Goal: Task Accomplishment & Management: Complete application form

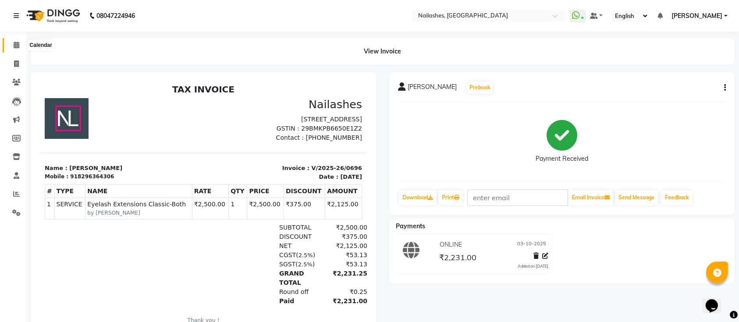
click at [17, 42] on icon at bounding box center [17, 45] width 6 height 7
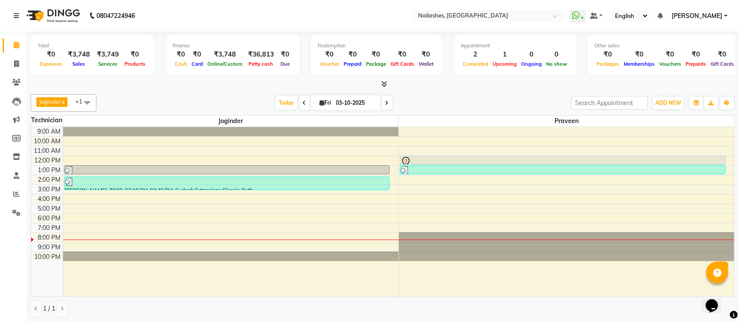
click at [385, 82] on icon at bounding box center [385, 84] width 6 height 7
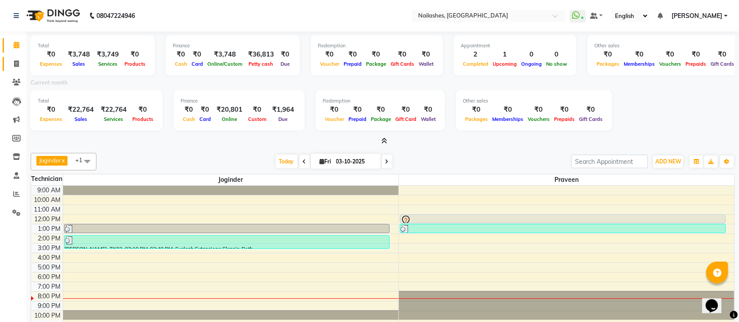
drag, startPoint x: 26, startPoint y: 63, endPoint x: 21, endPoint y: 63, distance: 4.4
click at [21, 63] on app-home "08047224946 Select Location × Nailashes, Varthur Road WhatsApp Status ✕ Status:…" at bounding box center [369, 191] width 739 height 382
click at [21, 63] on span at bounding box center [16, 64] width 15 height 10
select select "service"
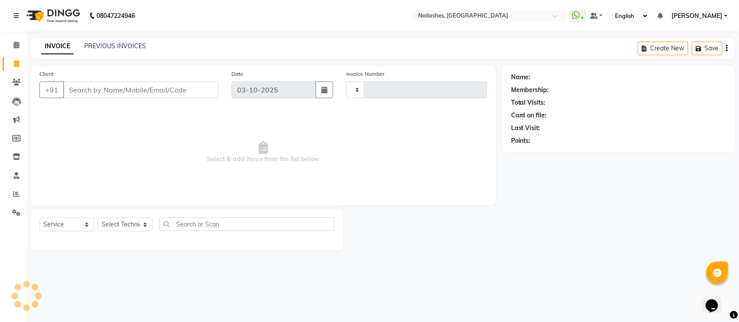
type input "0697"
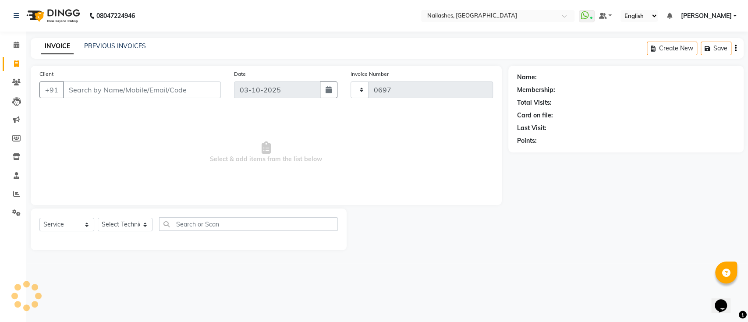
select select "6187"
click at [134, 227] on select "Select Technician" at bounding box center [125, 225] width 55 height 14
select select "45596"
click at [98, 218] on select "Select Technician Joginder Joyshri Bhowmik Manager Praveen Tapas Barman" at bounding box center [125, 225] width 55 height 14
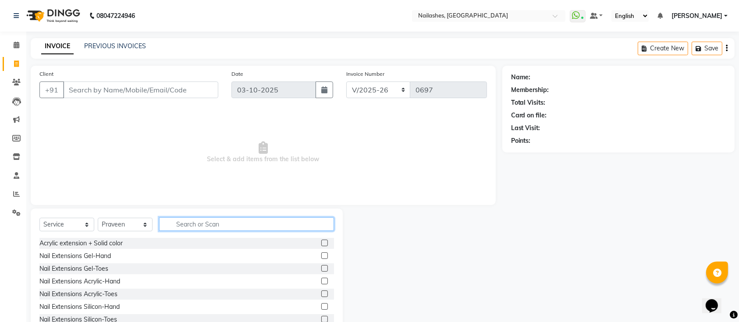
click at [197, 229] on input "text" at bounding box center [246, 224] width 175 height 14
type input "a"
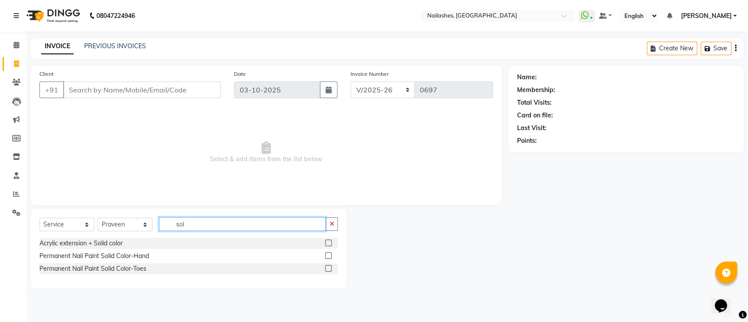
type input "sol"
click at [325, 256] on div "Permanent Nail Paint Solid Color-Hand" at bounding box center [188, 256] width 298 height 11
click at [329, 255] on label at bounding box center [328, 255] width 7 height 7
click at [329, 255] on input "checkbox" at bounding box center [328, 256] width 6 height 6
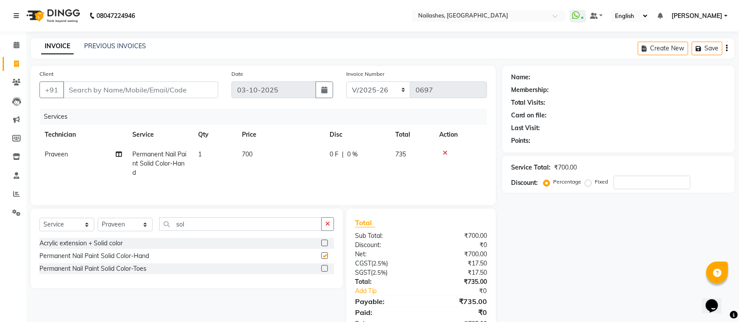
checkbox input "false"
click at [236, 229] on input "sol" at bounding box center [240, 224] width 163 height 14
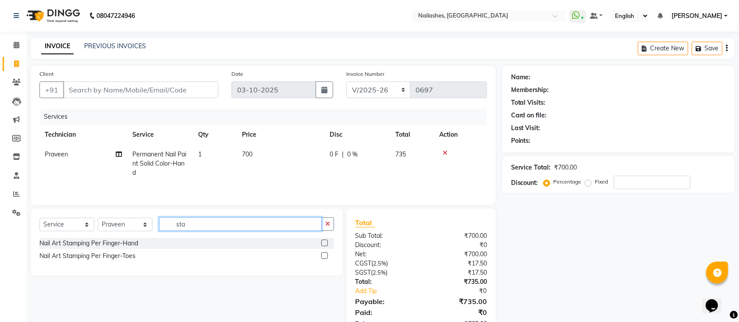
type input "sta"
click at [325, 243] on label at bounding box center [324, 243] width 7 height 7
click at [325, 243] on input "checkbox" at bounding box center [324, 244] width 6 height 6
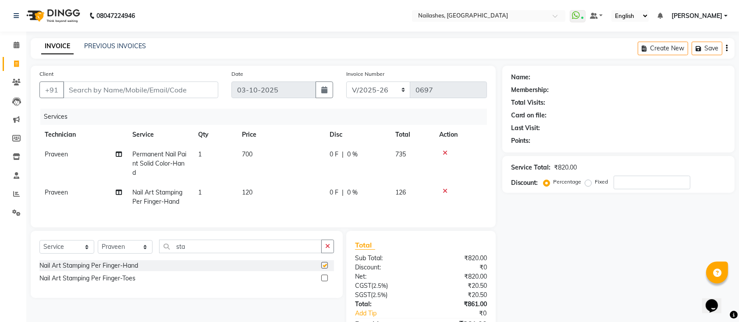
checkbox input "false"
click at [257, 253] on input "sta" at bounding box center [240, 247] width 163 height 14
type input "s"
type input "fre"
click at [326, 269] on label at bounding box center [324, 265] width 7 height 7
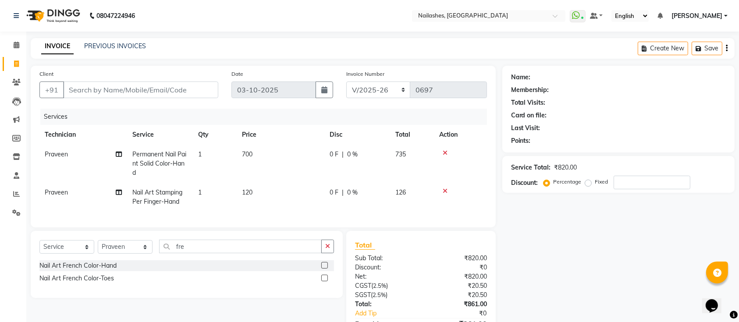
click at [326, 269] on input "checkbox" at bounding box center [324, 266] width 6 height 6
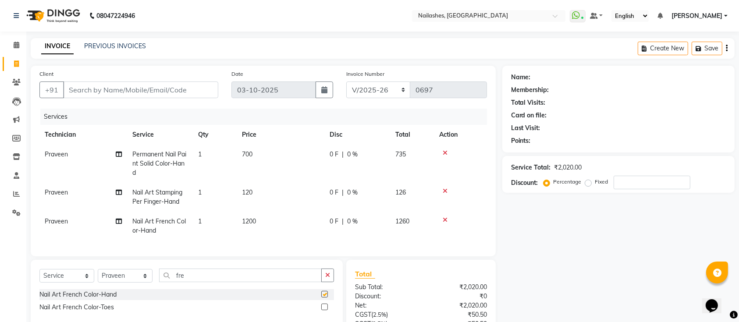
checkbox input "false"
click at [252, 159] on td "700" at bounding box center [281, 164] width 88 height 38
select select "45596"
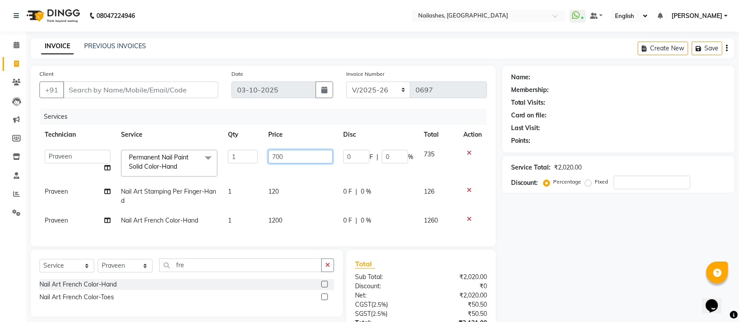
click at [288, 156] on input "700" at bounding box center [300, 157] width 64 height 14
type input "7"
type input "400"
click at [286, 191] on td "120" at bounding box center [300, 196] width 75 height 29
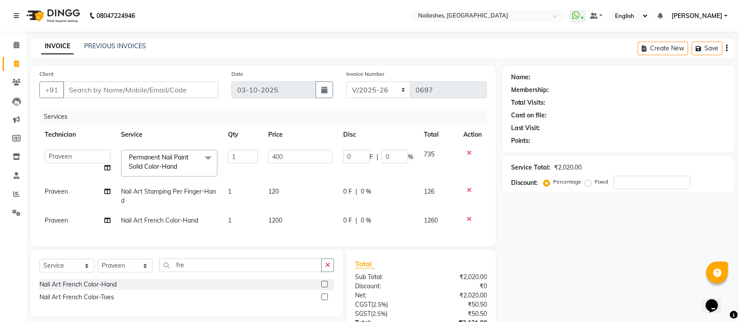
select select "45596"
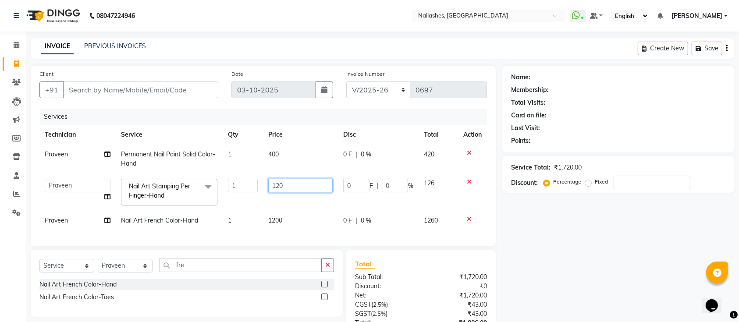
click at [286, 191] on input "120" at bounding box center [300, 186] width 64 height 14
type input "1"
type input "200"
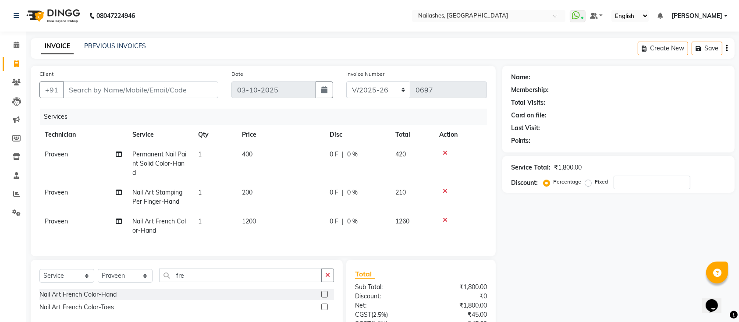
click at [231, 192] on td "1" at bounding box center [215, 197] width 44 height 29
select select "45596"
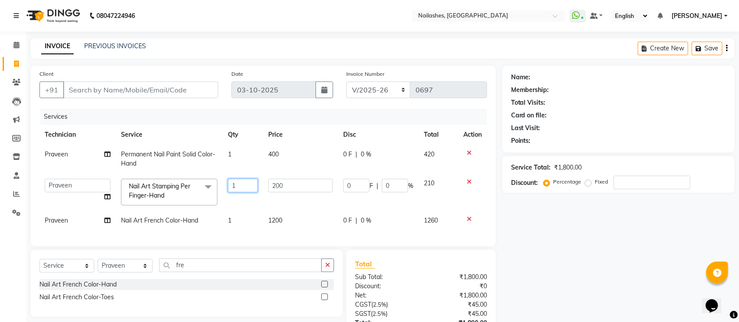
click at [241, 186] on input "1" at bounding box center [243, 186] width 30 height 14
type input "2"
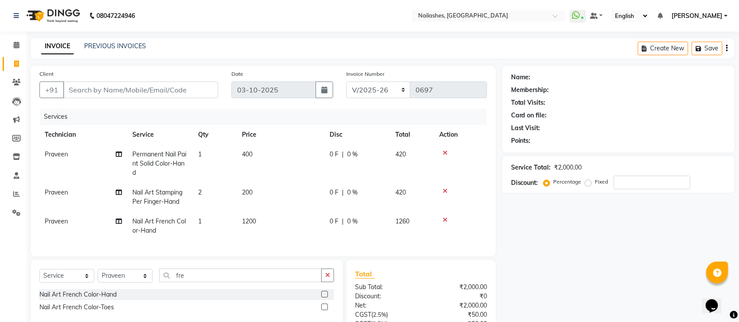
click at [243, 212] on tr "Praveen Nail Art French Color-Hand 1 1200 0 F | 0 % 1260" at bounding box center [262, 226] width 447 height 29
click at [273, 210] on td "200" at bounding box center [281, 197] width 88 height 29
select select "45596"
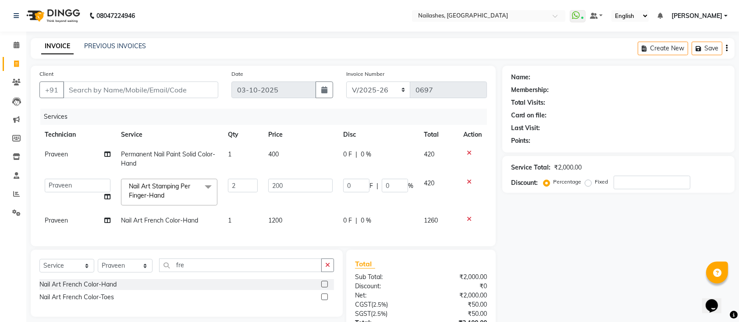
click at [290, 220] on td "1200" at bounding box center [300, 221] width 75 height 20
select select "45596"
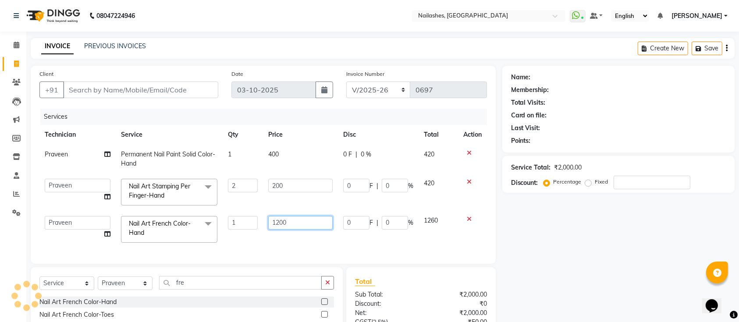
click at [291, 220] on input "1200" at bounding box center [300, 223] width 64 height 14
type input "120"
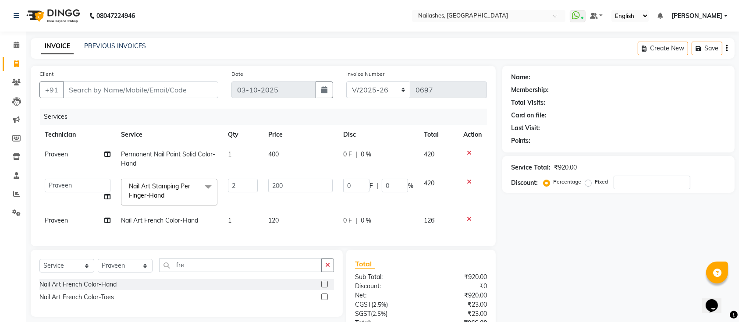
click at [330, 246] on div "Client +91 Date 03-10-2025 Invoice Number BTH/2025-26 RED/2025-26 V/2025 V/2025…" at bounding box center [263, 156] width 465 height 181
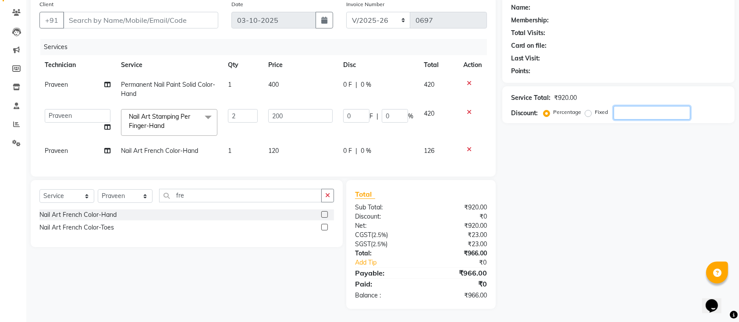
click at [659, 106] on input "number" at bounding box center [652, 113] width 77 height 14
type input "1"
type input "4"
type input "1"
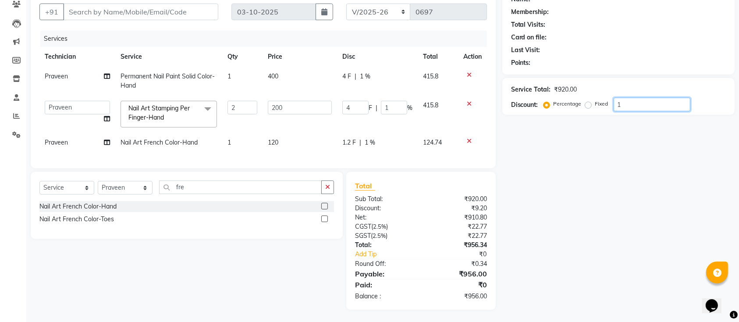
type input "15"
type input "60"
type input "15"
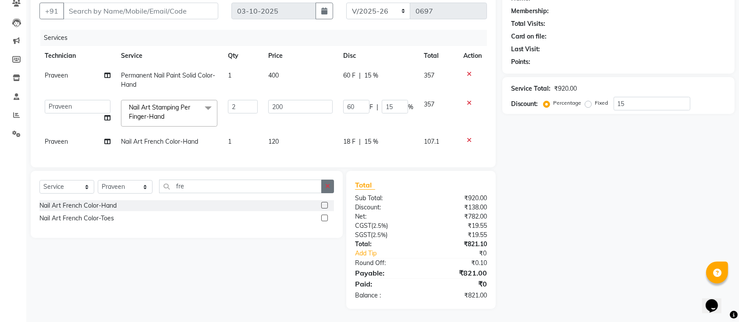
click at [327, 187] on icon "button" at bounding box center [327, 186] width 5 height 6
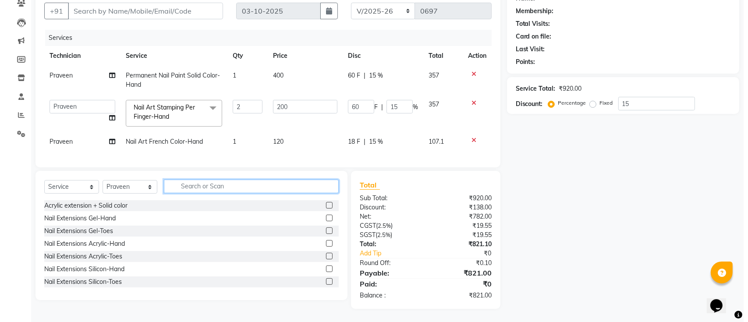
scroll to position [0, 0]
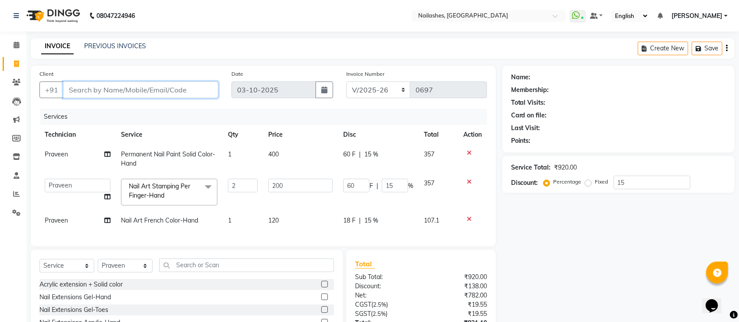
click at [97, 86] on input "Client" at bounding box center [140, 90] width 155 height 17
type input "9"
type input "0"
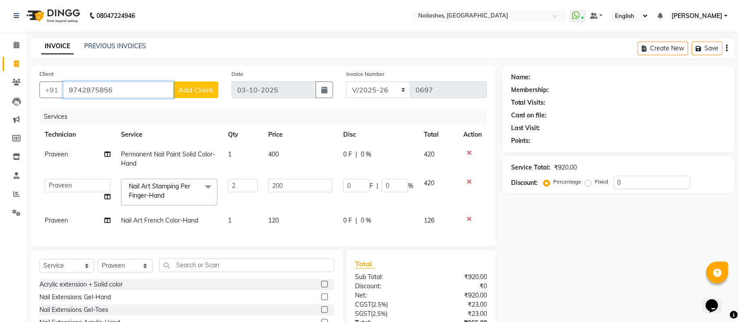
type input "9742875856"
click at [203, 88] on span "Add Client" at bounding box center [195, 89] width 35 height 9
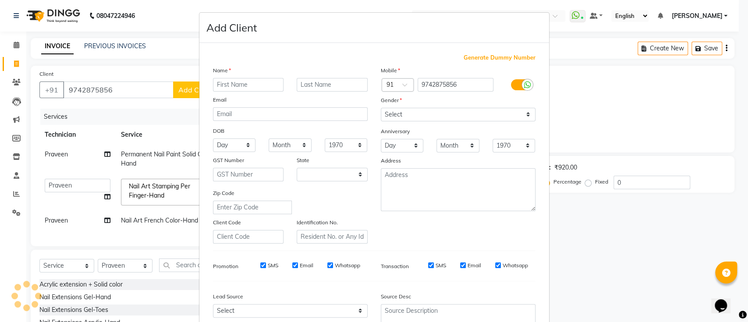
select select "21"
click at [226, 86] on input "text" at bounding box center [248, 85] width 71 height 14
type input "divya"
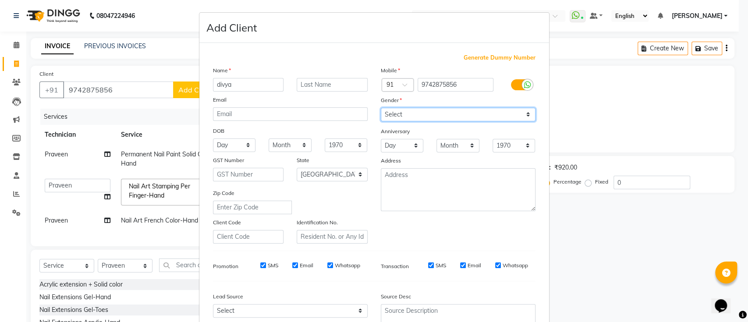
click at [415, 117] on select "Select Male Female Other Prefer Not To Say" at bounding box center [458, 115] width 155 height 14
select select "female"
click at [381, 108] on select "Select Male Female Other Prefer Not To Say" at bounding box center [458, 115] width 155 height 14
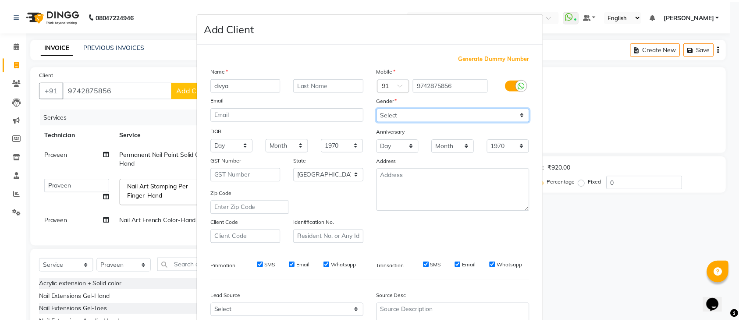
scroll to position [81, 0]
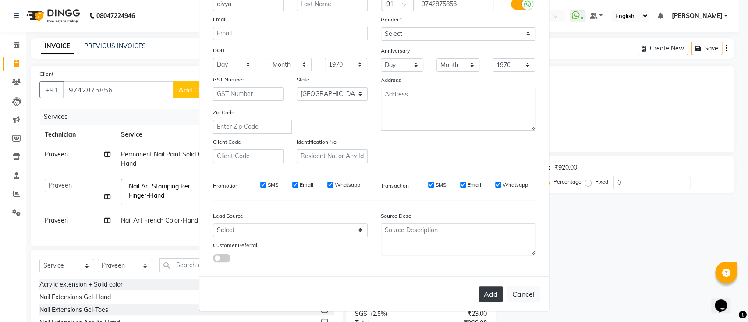
click at [487, 290] on button "Add" at bounding box center [491, 294] width 25 height 16
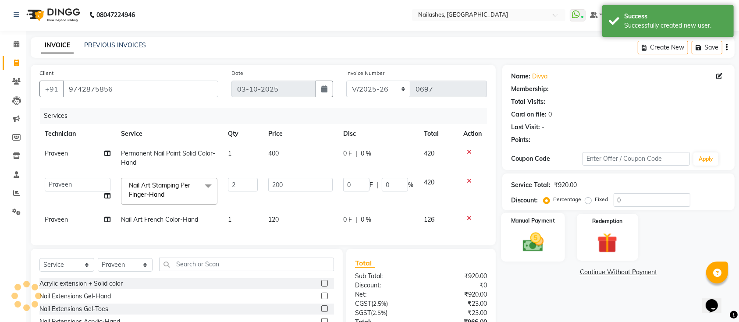
scroll to position [2, 0]
click at [654, 189] on div "Service Total: ₹920.00 Discount: Percentage Fixed 0" at bounding box center [618, 191] width 215 height 30
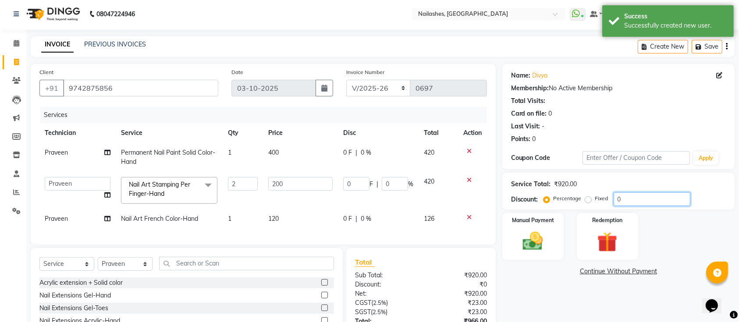
drag, startPoint x: 654, startPoint y: 189, endPoint x: 650, endPoint y: 197, distance: 8.9
click at [650, 197] on div "Service Total: ₹920.00 Discount: Percentage Fixed 0" at bounding box center [618, 191] width 215 height 30
click at [650, 197] on input "0" at bounding box center [652, 199] width 77 height 14
type input "1"
type input "4"
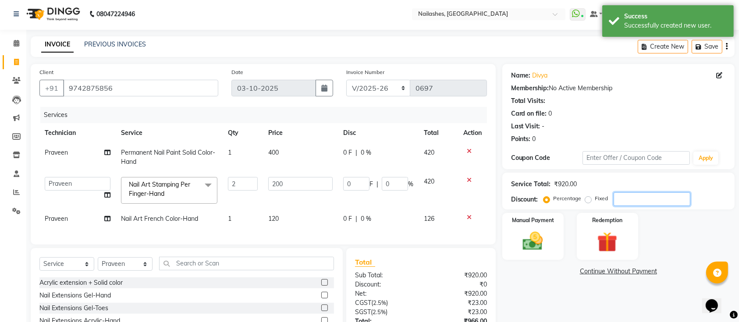
type input "1"
type input "15"
type input "60"
type input "15"
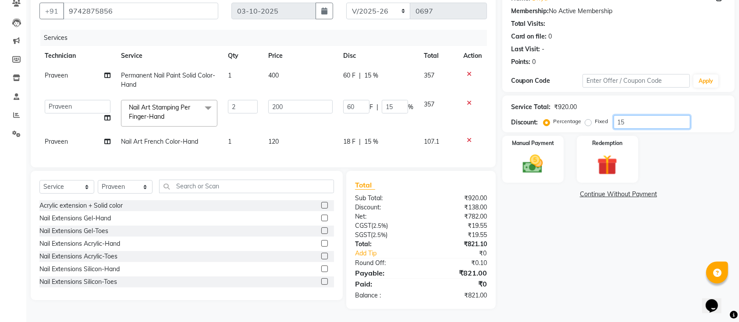
type input "15"
click at [571, 154] on div "Manual Payment Redemption" at bounding box center [618, 159] width 245 height 47
click at [547, 155] on img at bounding box center [533, 164] width 34 height 24
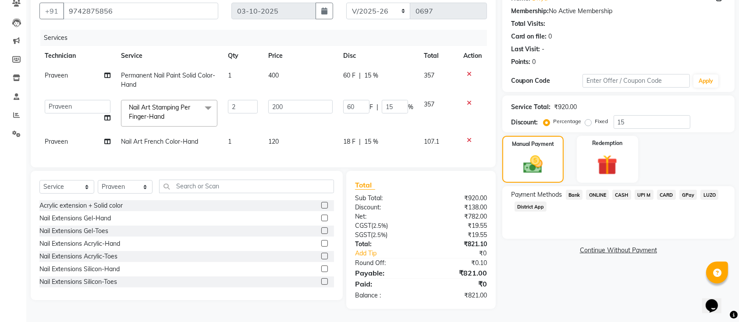
click at [598, 190] on span "ONLINE" at bounding box center [597, 195] width 23 height 10
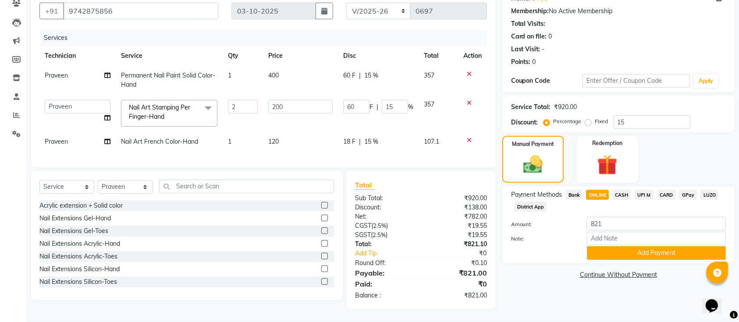
click at [621, 190] on span "CASH" at bounding box center [621, 195] width 19 height 10
click at [635, 190] on span "UPI M" at bounding box center [644, 195] width 19 height 10
click at [607, 190] on span "ONLINE" at bounding box center [597, 195] width 23 height 10
click at [629, 246] on button "Add Payment" at bounding box center [656, 253] width 139 height 14
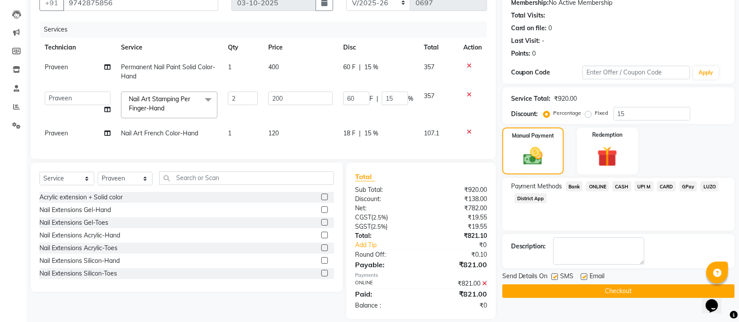
scroll to position [105, 0]
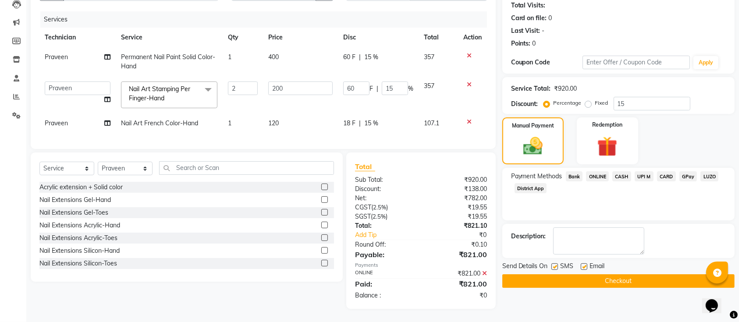
click at [621, 274] on button "Checkout" at bounding box center [618, 281] width 232 height 14
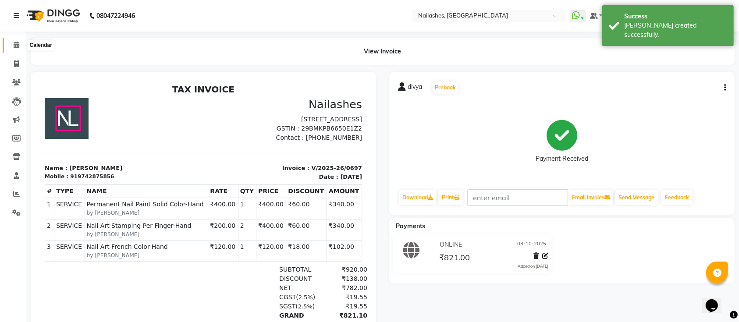
click at [23, 49] on span at bounding box center [16, 45] width 15 height 10
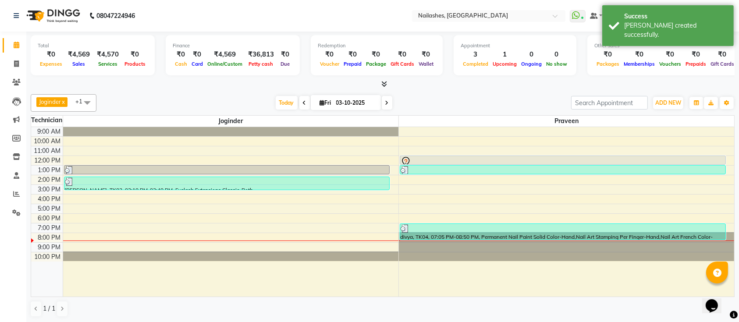
click at [386, 86] on icon at bounding box center [385, 84] width 6 height 7
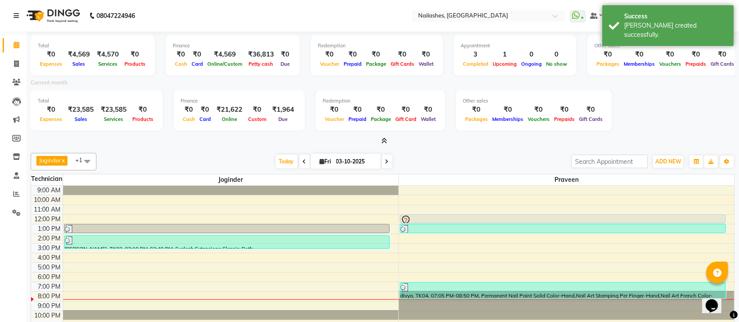
click at [382, 146] on div "Total ₹0 Expenses ₹4,569 Sales ₹4,570 Services ₹0 Products Finance ₹0 Cash ₹0 C…" at bounding box center [382, 207] width 713 height 350
click at [382, 138] on icon at bounding box center [385, 141] width 6 height 7
